Goal: Task Accomplishment & Management: Manage account settings

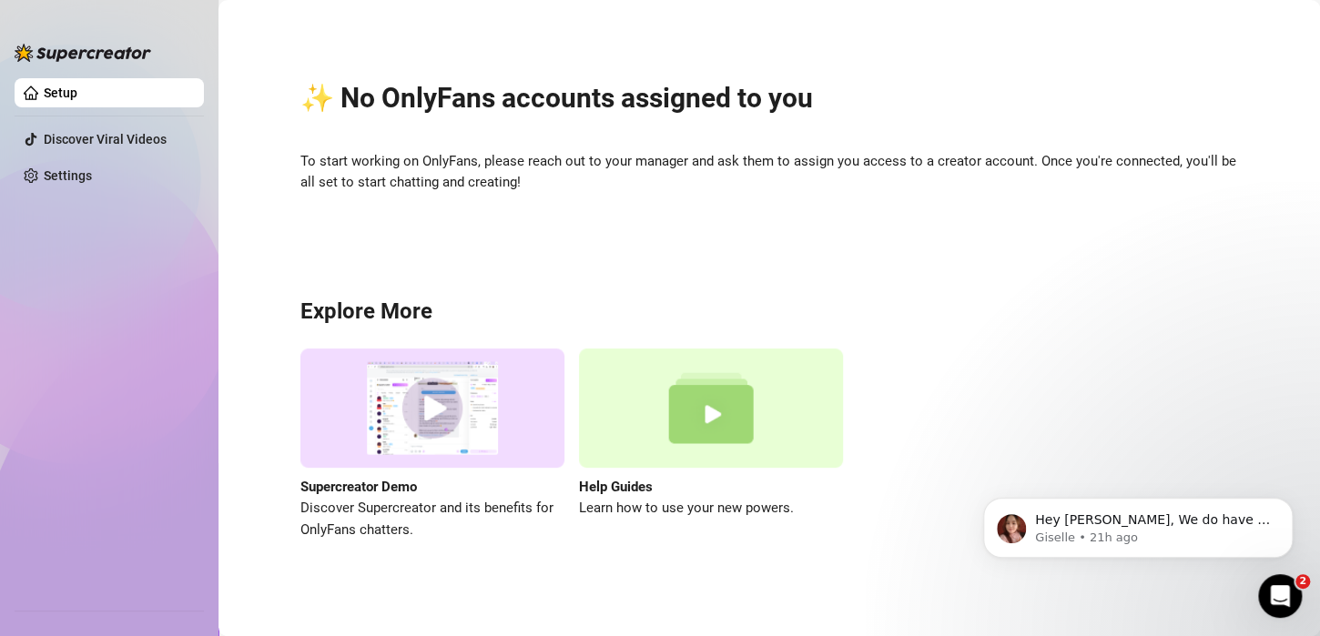
scroll to position [4, 0]
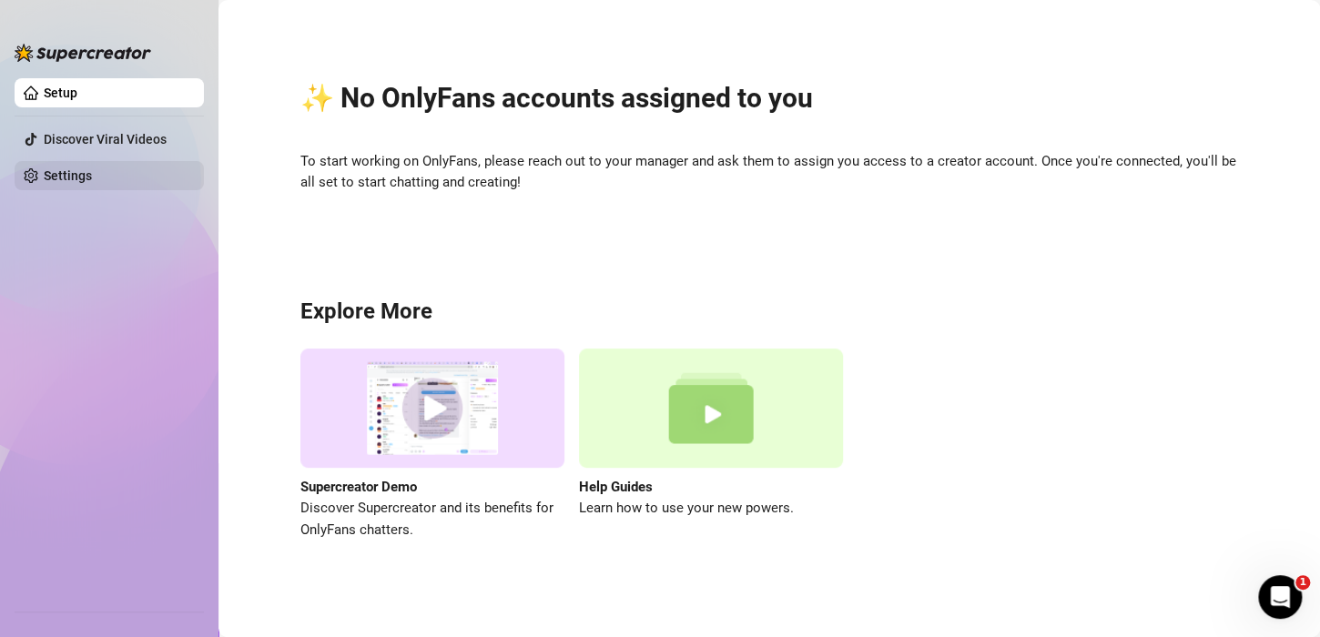
click at [83, 177] on link "Settings" at bounding box center [68, 175] width 48 height 15
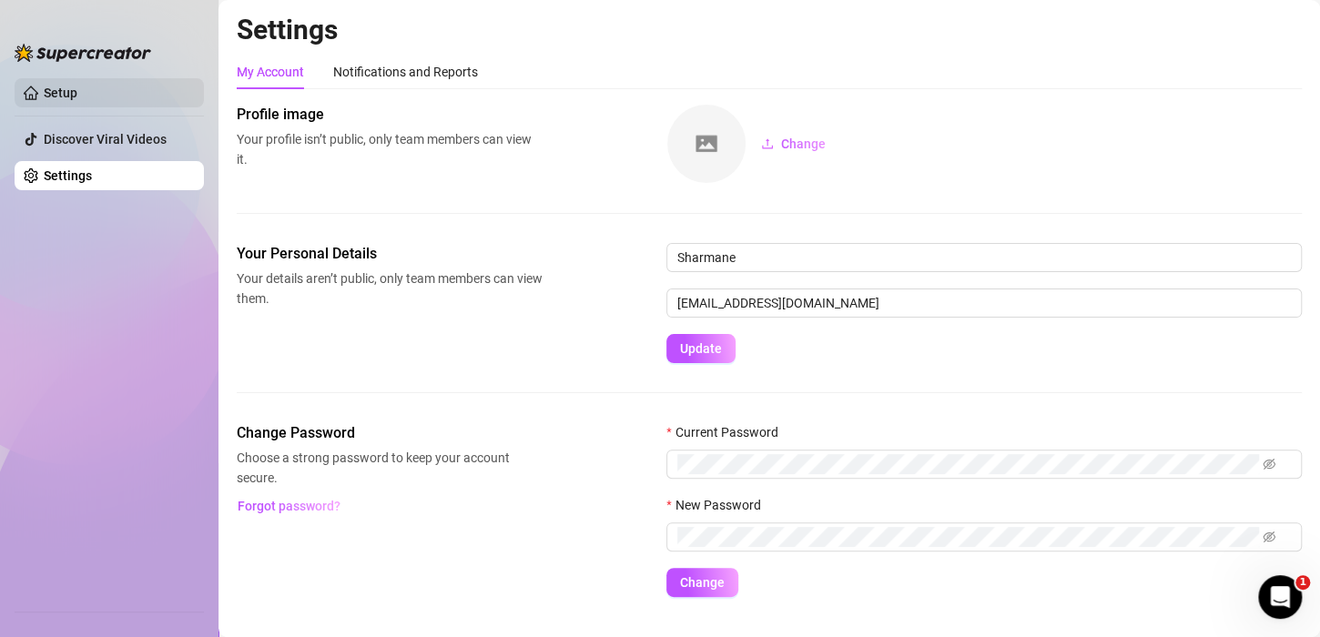
click at [77, 86] on link "Setup" at bounding box center [61, 93] width 34 height 15
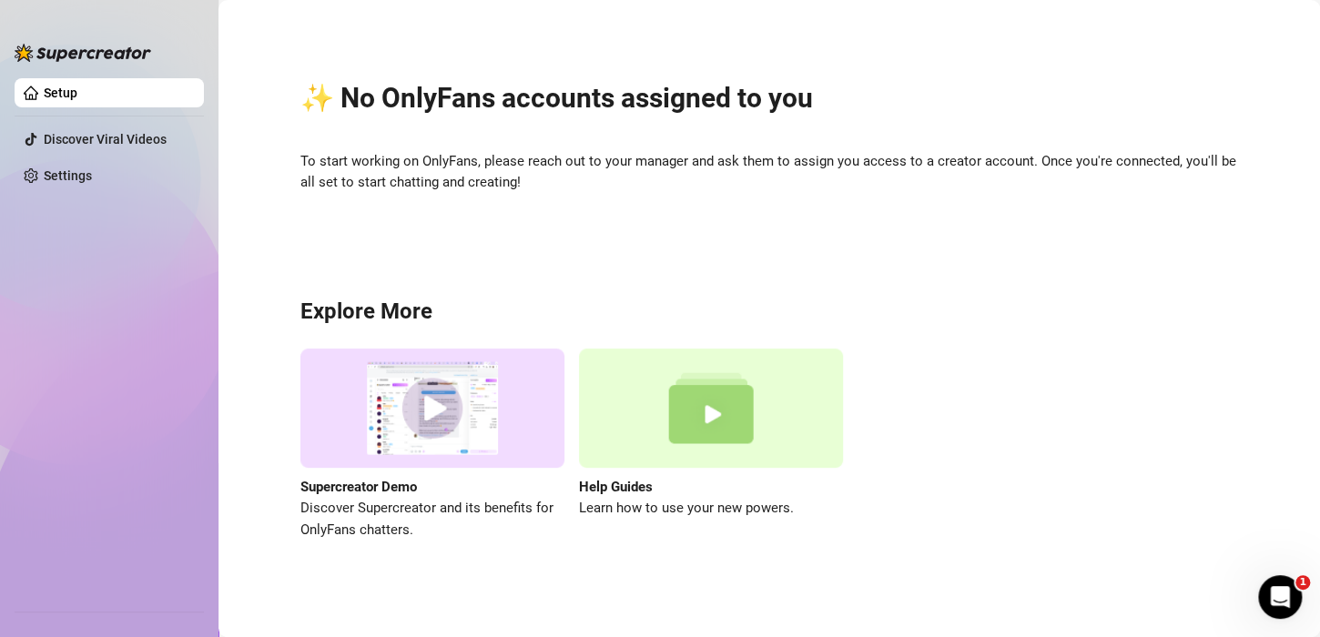
click at [567, 228] on div "✨ No OnlyFans accounts assigned to you To start working on OnlyFans, please rea…" at bounding box center [769, 300] width 1065 height 574
click at [906, 235] on div "✨ No OnlyFans accounts assigned to you To start working on OnlyFans, please rea…" at bounding box center [769, 300] width 1065 height 574
click at [579, 197] on div "✨ No OnlyFans accounts assigned to you To start working on OnlyFans, please rea…" at bounding box center [769, 300] width 1065 height 574
